Goal: Task Accomplishment & Management: Use online tool/utility

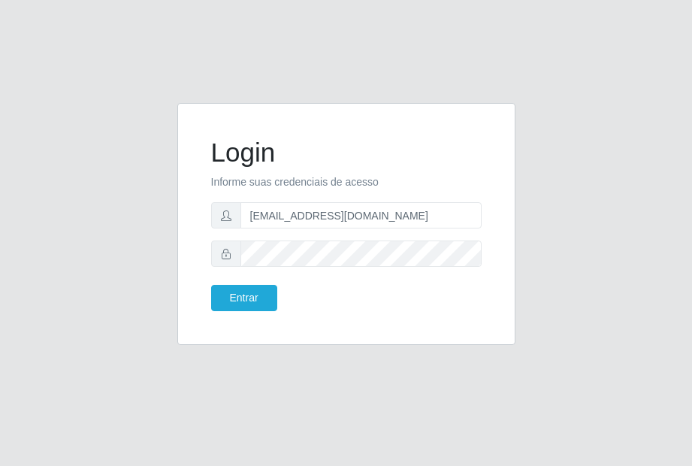
click at [250, 300] on button "Entrar" at bounding box center [244, 298] width 66 height 26
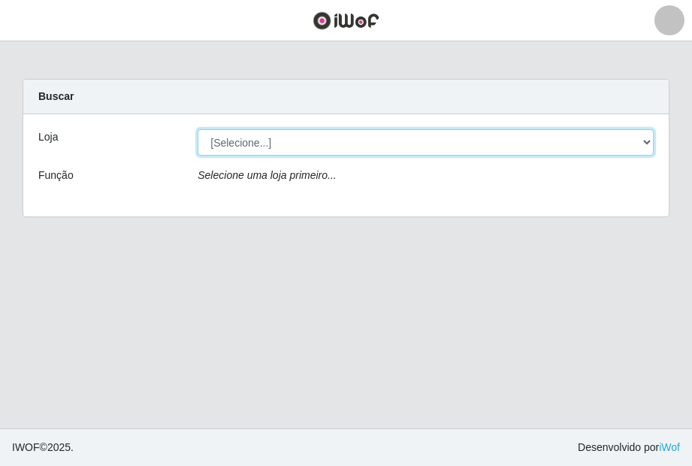
click at [388, 133] on select "[Selecione...] [GEOGRAPHIC_DATA] - [GEOGRAPHIC_DATA]" at bounding box center [426, 142] width 456 height 26
select select "432"
click at [198, 129] on select "[Selecione...] [GEOGRAPHIC_DATA] - [GEOGRAPHIC_DATA]" at bounding box center [426, 142] width 456 height 26
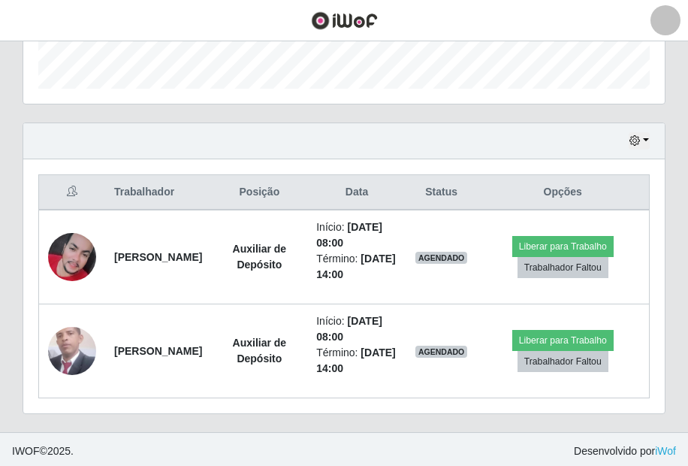
scroll to position [452, 0]
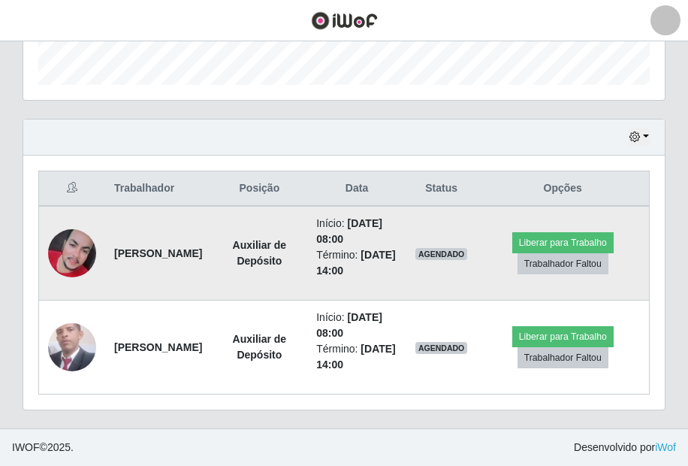
click at [80, 257] on img at bounding box center [72, 253] width 48 height 48
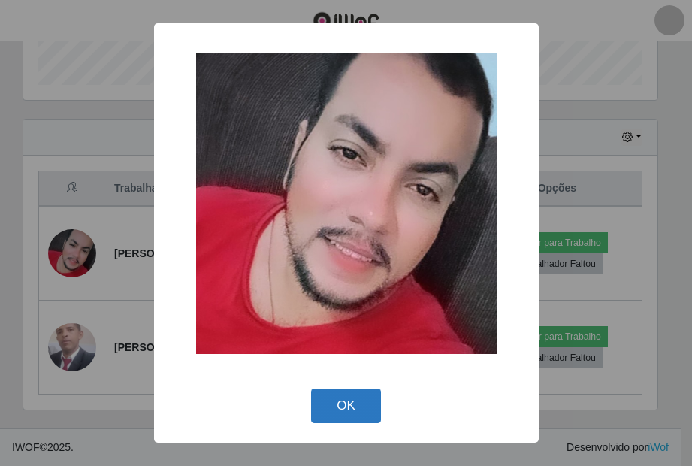
click at [340, 417] on button "OK" at bounding box center [346, 406] width 70 height 35
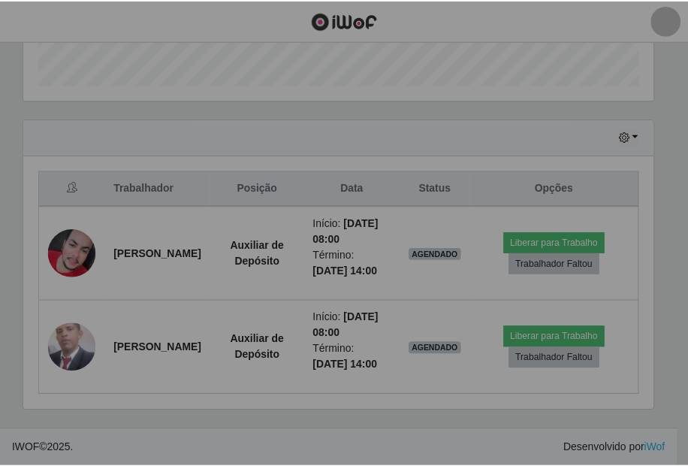
scroll to position [312, 642]
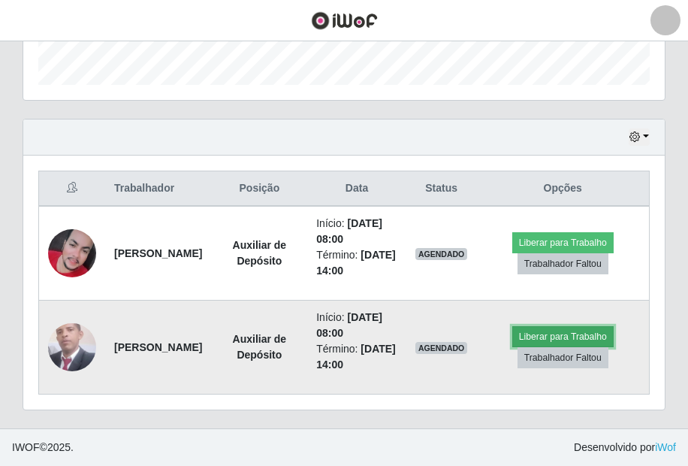
click at [565, 334] on button "Liberar para Trabalho" at bounding box center [563, 336] width 101 height 21
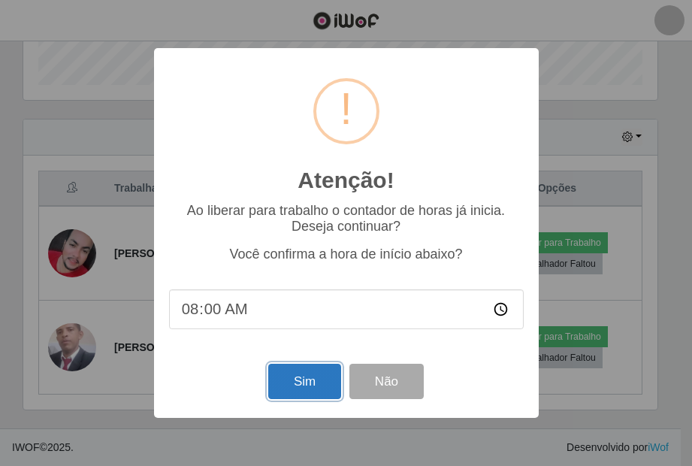
click at [320, 381] on button "Sim" at bounding box center [304, 381] width 73 height 35
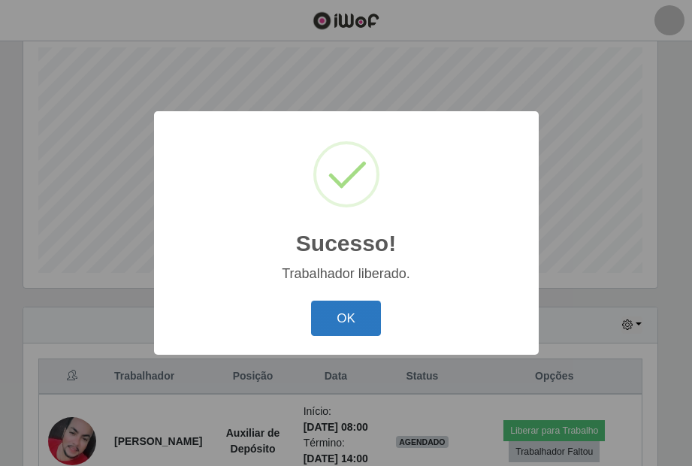
click at [355, 322] on button "OK" at bounding box center [346, 318] width 70 height 35
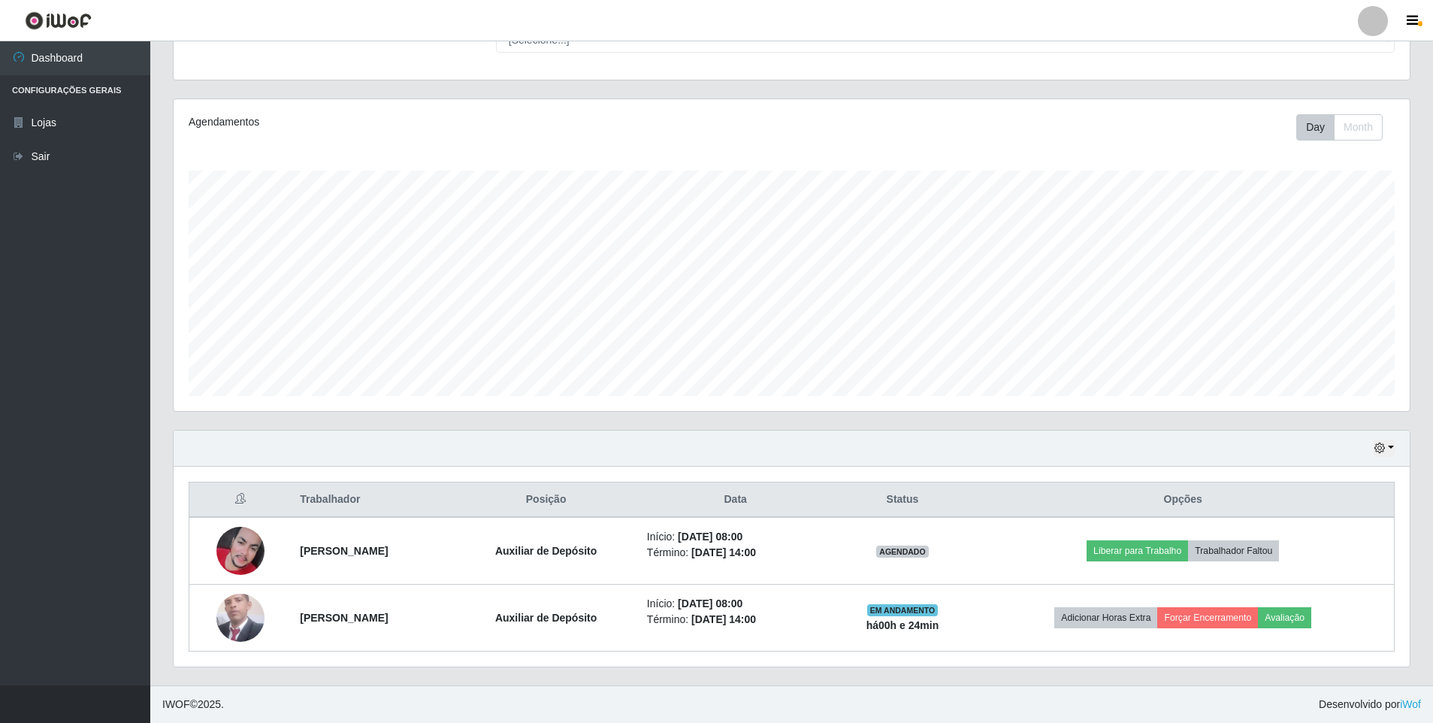
scroll to position [751237, 750313]
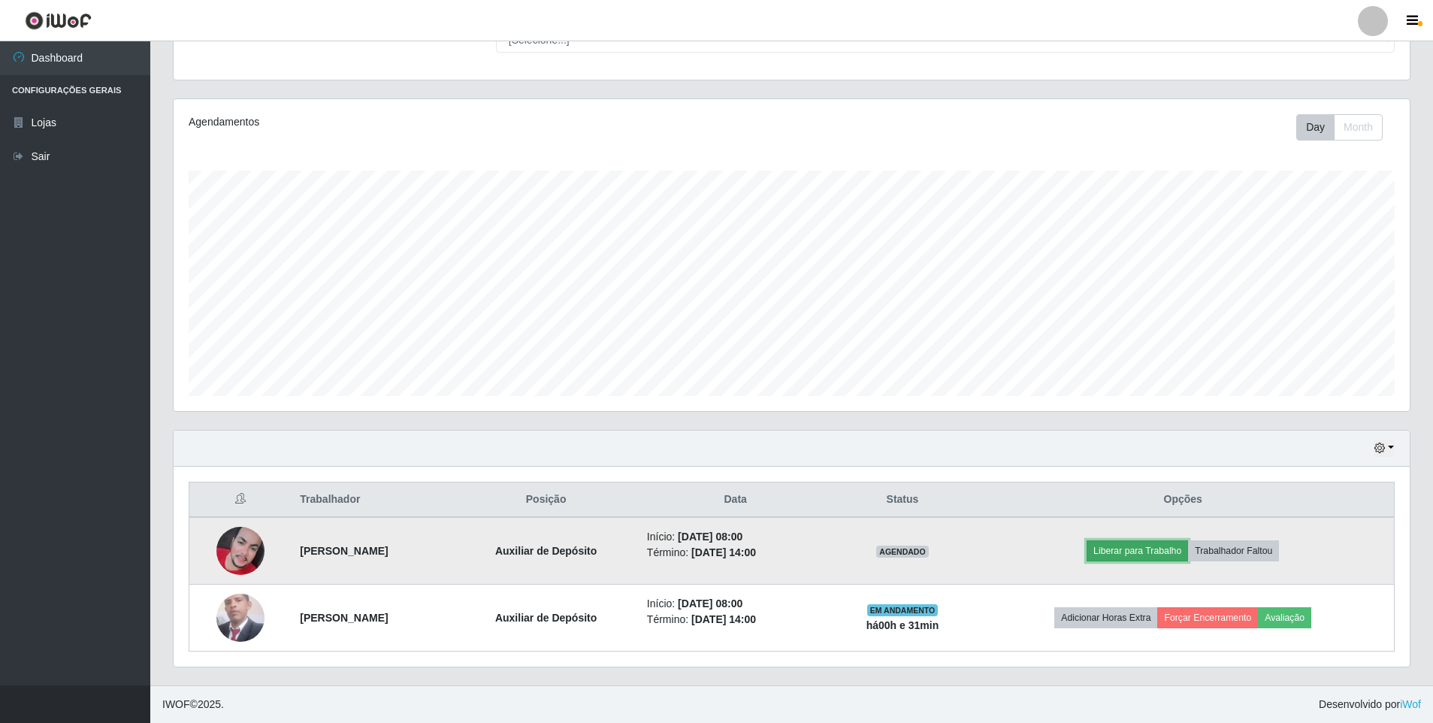
click at [691, 465] on button "Liberar para Trabalho" at bounding box center [1137, 550] width 101 height 21
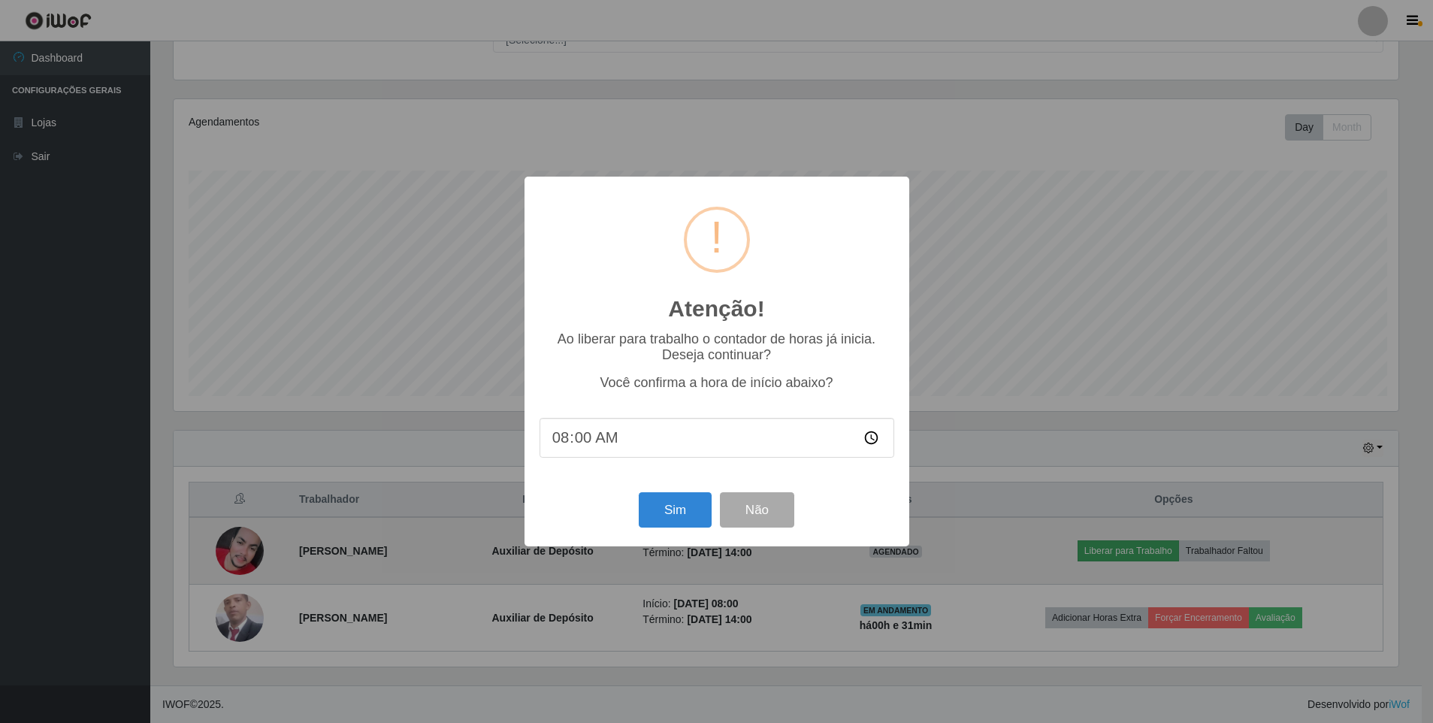
scroll to position [312, 1229]
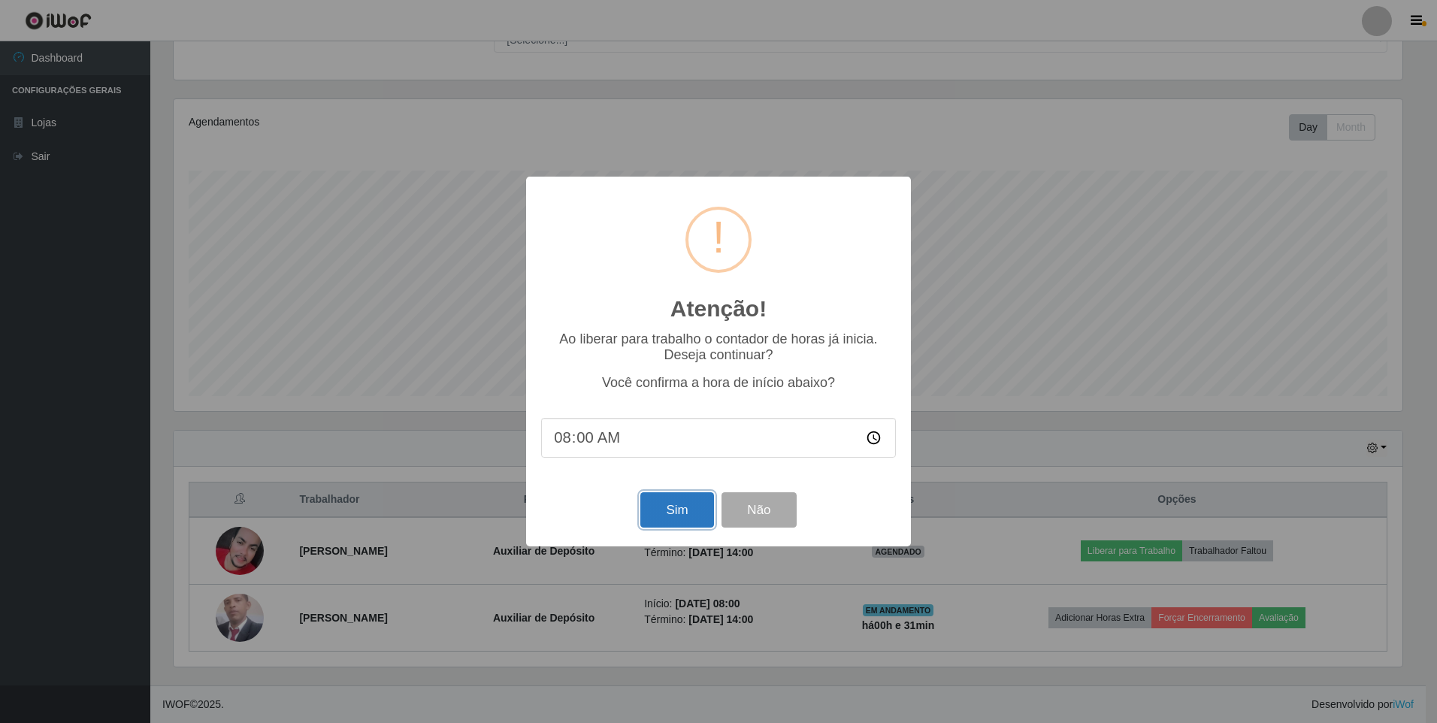
click at [691, 465] on button "Sim" at bounding box center [676, 509] width 73 height 35
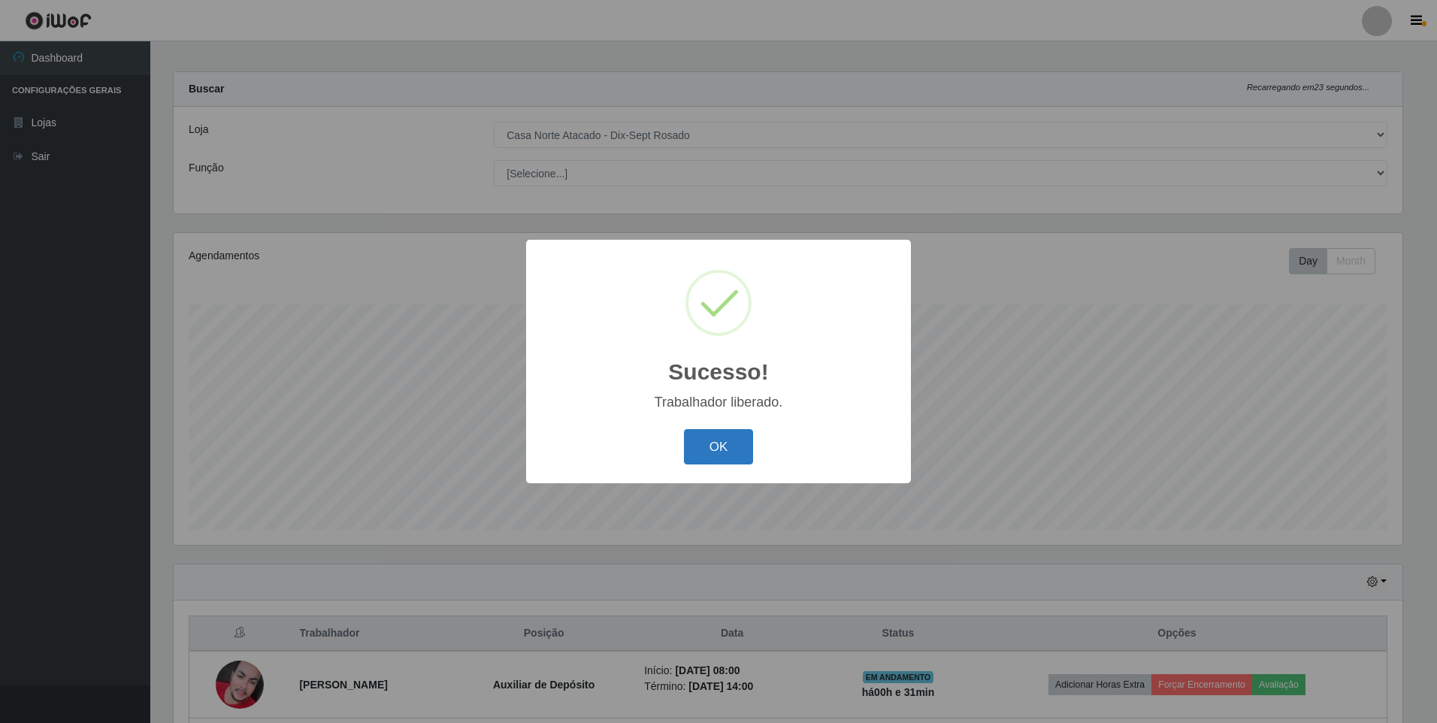
click at [691, 442] on button "OK" at bounding box center [719, 446] width 70 height 35
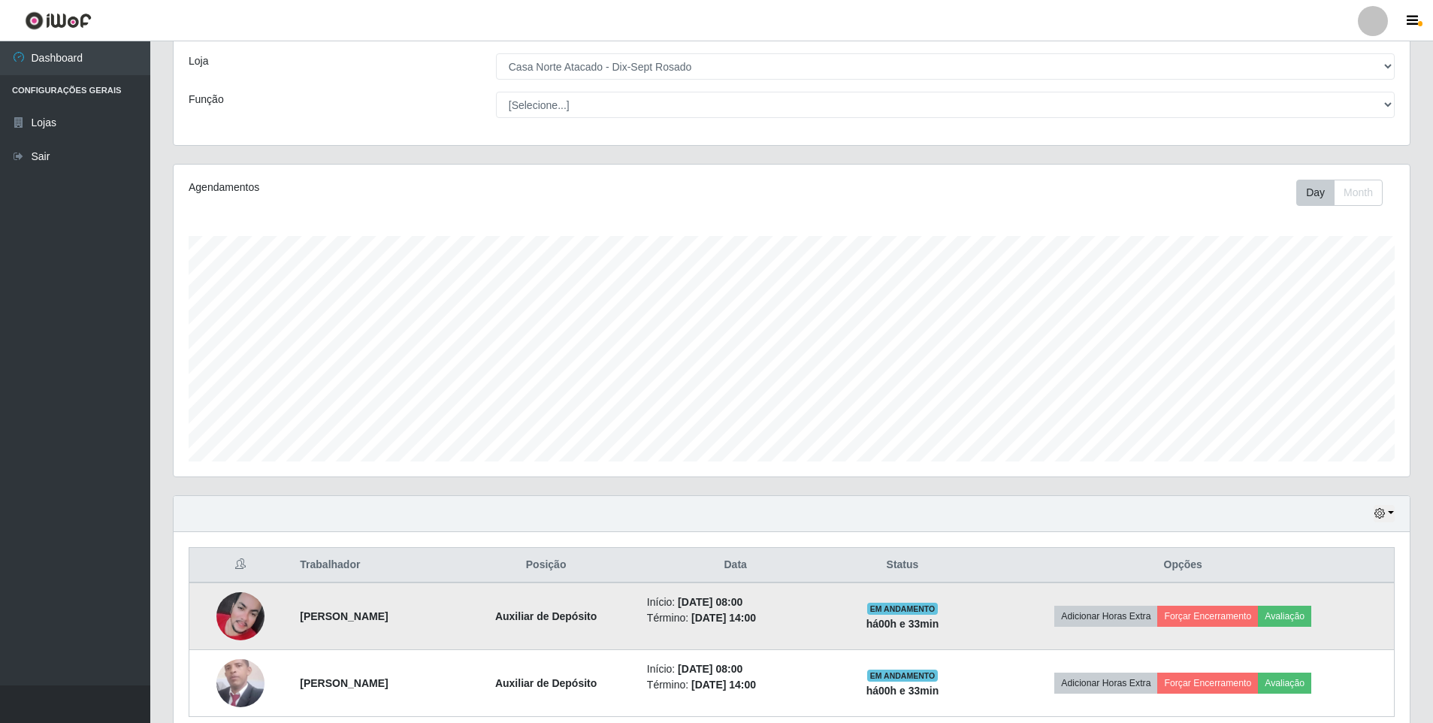
scroll to position [141, 0]
